Goal: Check status: Check status

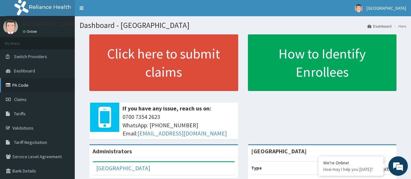
click at [28, 85] on link "PA Code" at bounding box center [37, 85] width 75 height 14
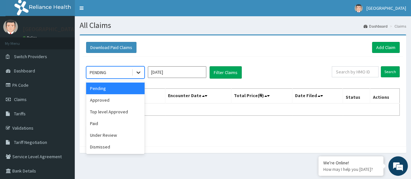
click at [135, 69] on icon at bounding box center [138, 72] width 6 height 6
click at [118, 103] on div "Approved" at bounding box center [115, 100] width 58 height 12
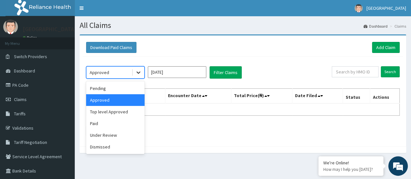
click at [138, 72] on icon at bounding box center [138, 72] width 6 height 6
click at [112, 114] on div "Top level Approved" at bounding box center [115, 112] width 58 height 12
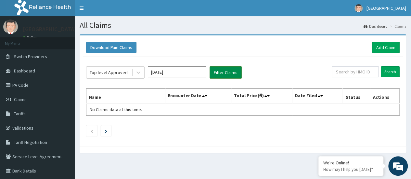
click at [222, 75] on button "Filter Claims" at bounding box center [226, 72] width 32 height 12
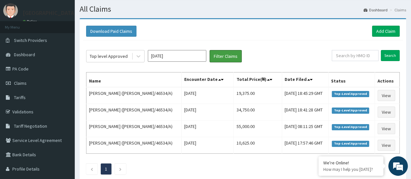
scroll to position [17, 0]
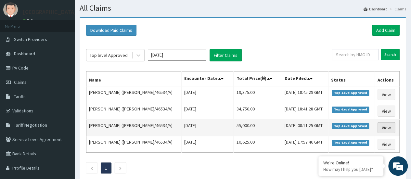
click at [384, 130] on link "View" at bounding box center [386, 127] width 18 height 11
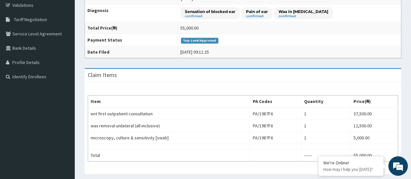
drag, startPoint x: 413, startPoint y: 72, endPoint x: 405, endPoint y: 129, distance: 56.8
click at [405, 128] on html "R EL Toggle navigation De Greenpearl Hospital De Greenpearl Hospital - degreenp…" at bounding box center [205, 75] width 411 height 396
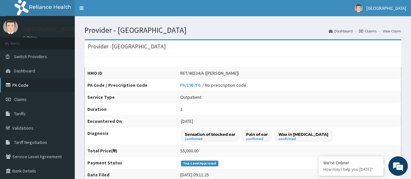
click at [27, 86] on link "PA Code" at bounding box center [37, 85] width 75 height 14
